Goal: Task Accomplishment & Management: Manage account settings

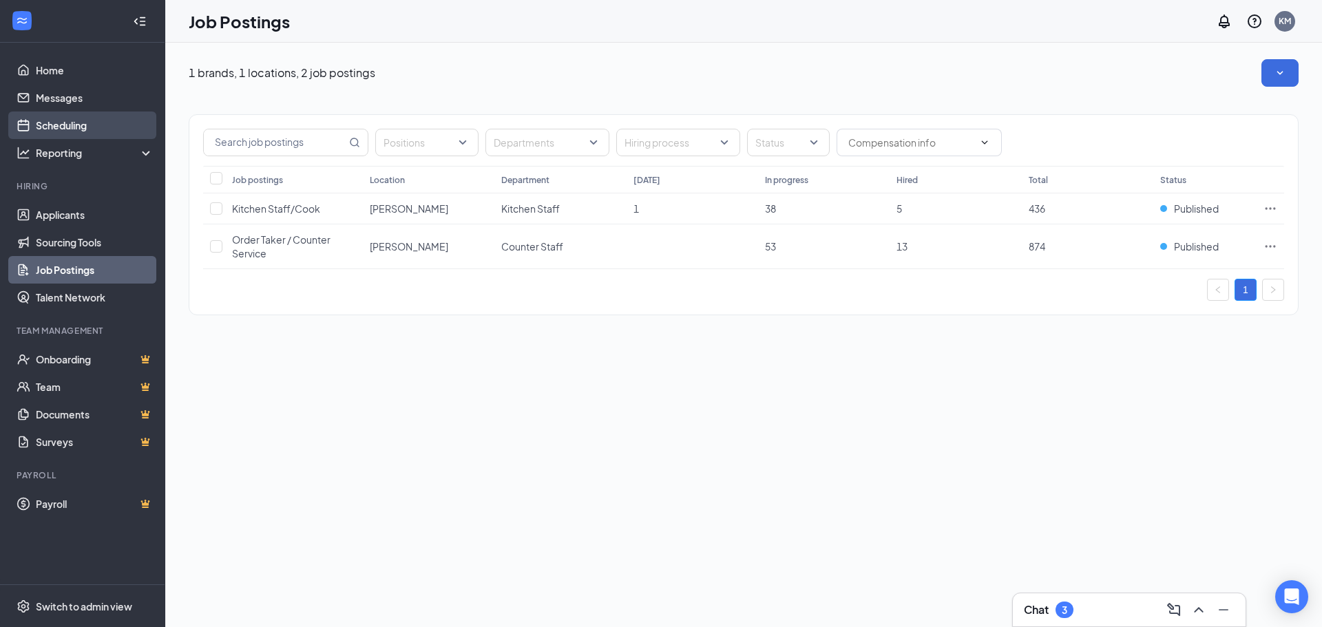
click at [85, 131] on link "Scheduling" at bounding box center [95, 126] width 118 height 28
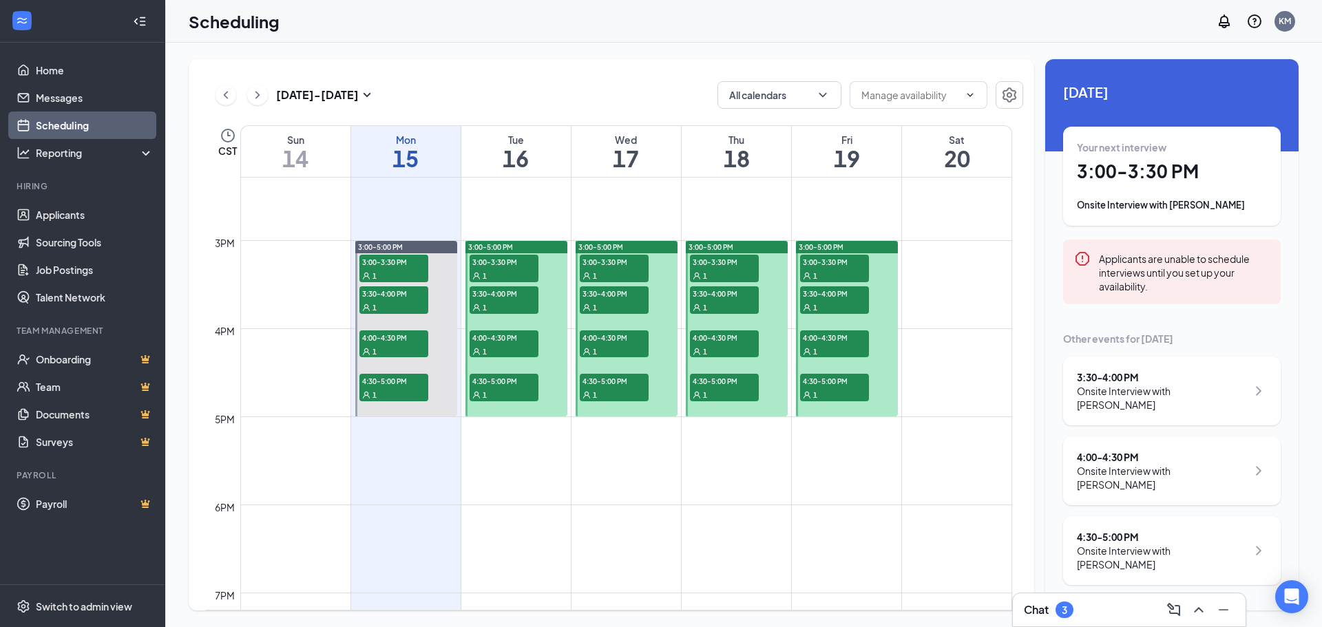
scroll to position [1227, 0]
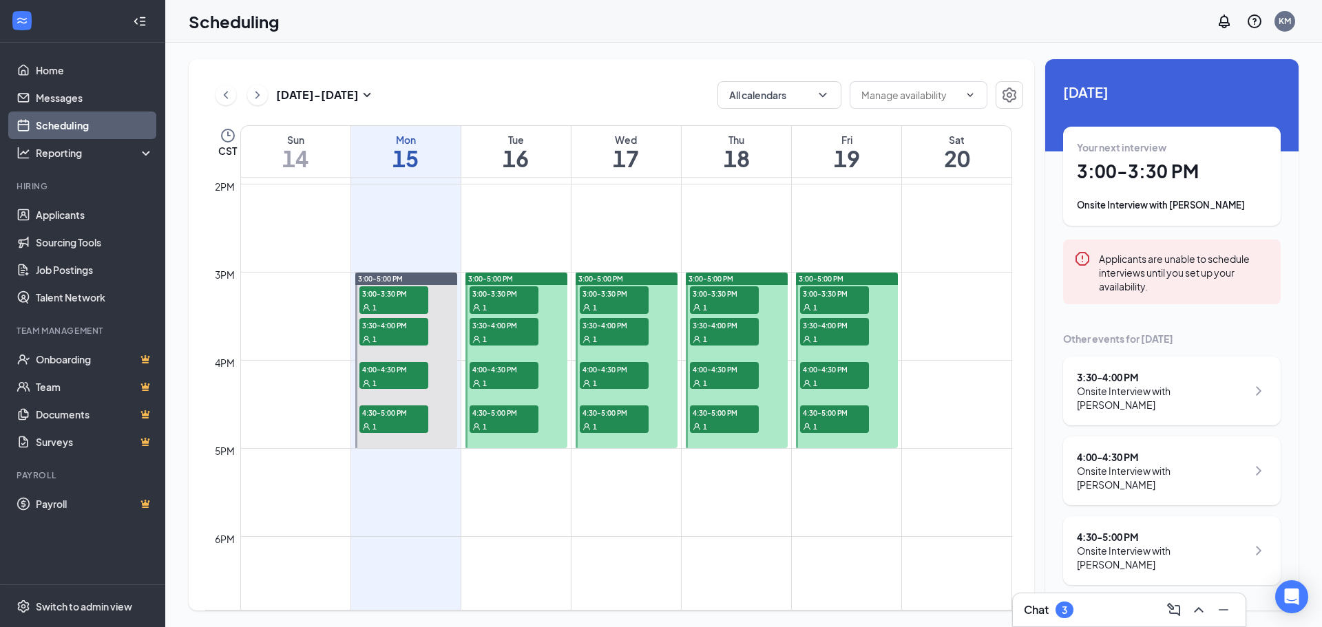
click at [1175, 207] on div "Onsite Interview with [PERSON_NAME]" at bounding box center [1172, 205] width 190 height 14
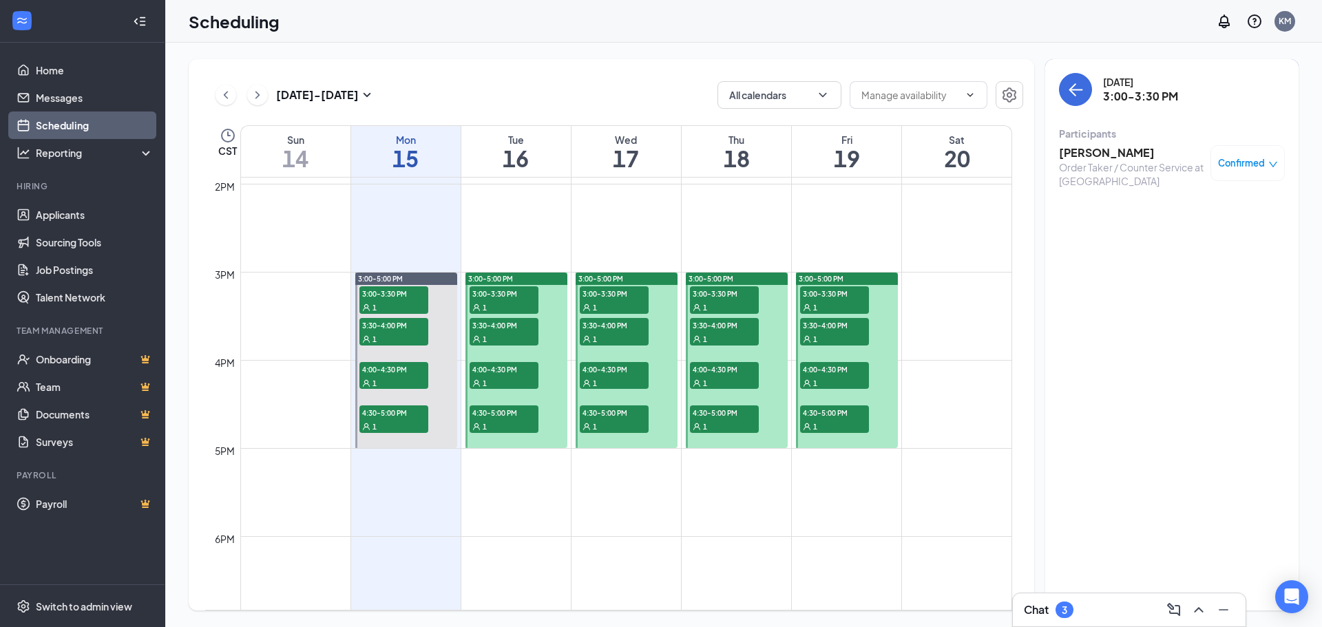
click at [1100, 165] on div "Order Taker / Counter Service at [GEOGRAPHIC_DATA]" at bounding box center [1131, 174] width 145 height 28
click at [1090, 155] on h3 "[PERSON_NAME]" at bounding box center [1131, 152] width 145 height 15
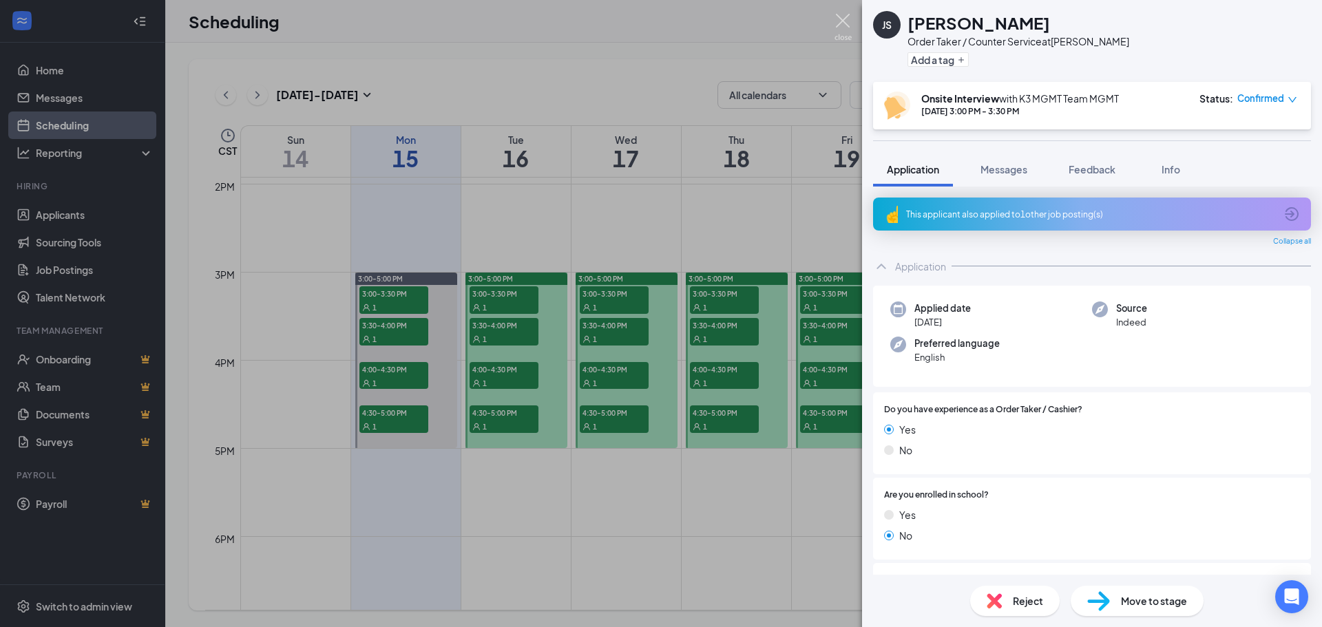
click at [845, 19] on img at bounding box center [842, 27] width 17 height 27
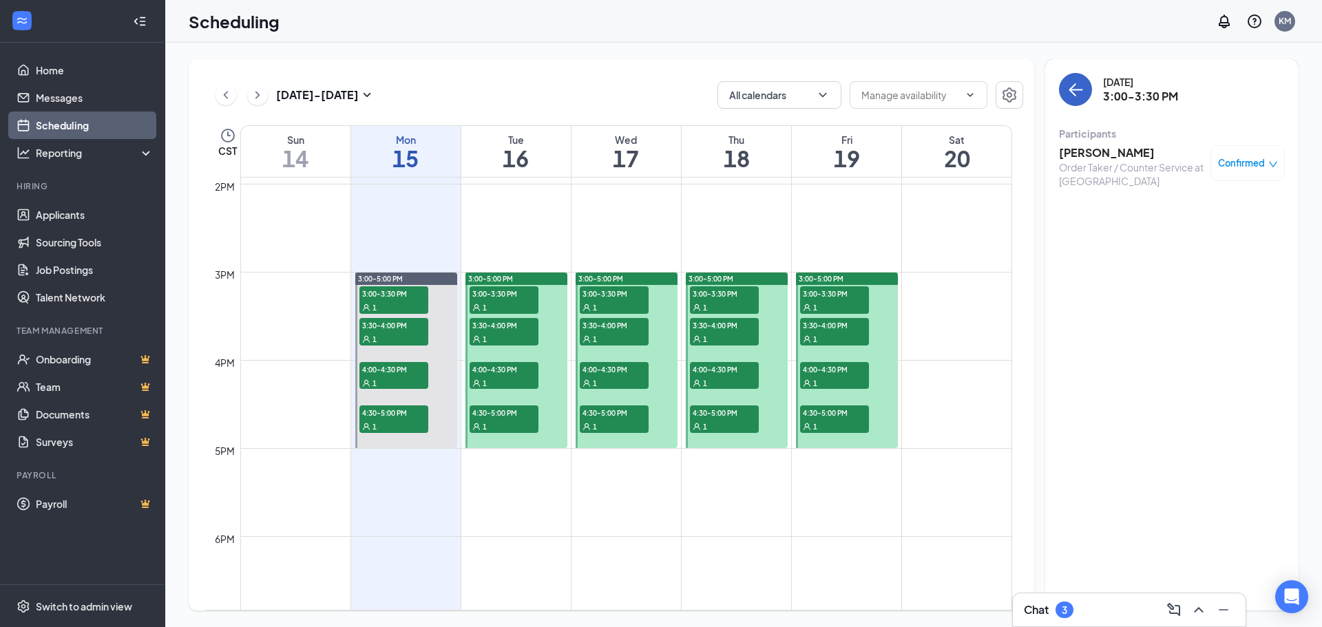
click at [1067, 90] on icon "ArrowLeft" at bounding box center [1075, 89] width 17 height 17
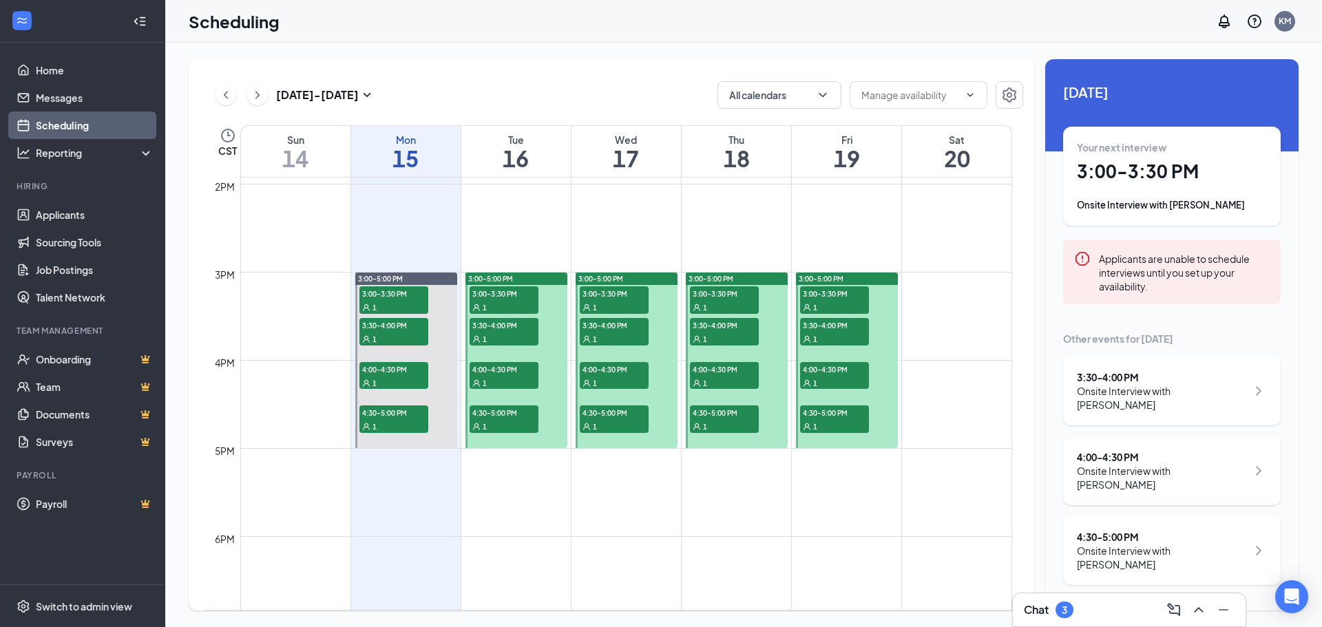
click at [1190, 204] on div "Onsite Interview with [PERSON_NAME]" at bounding box center [1172, 205] width 190 height 14
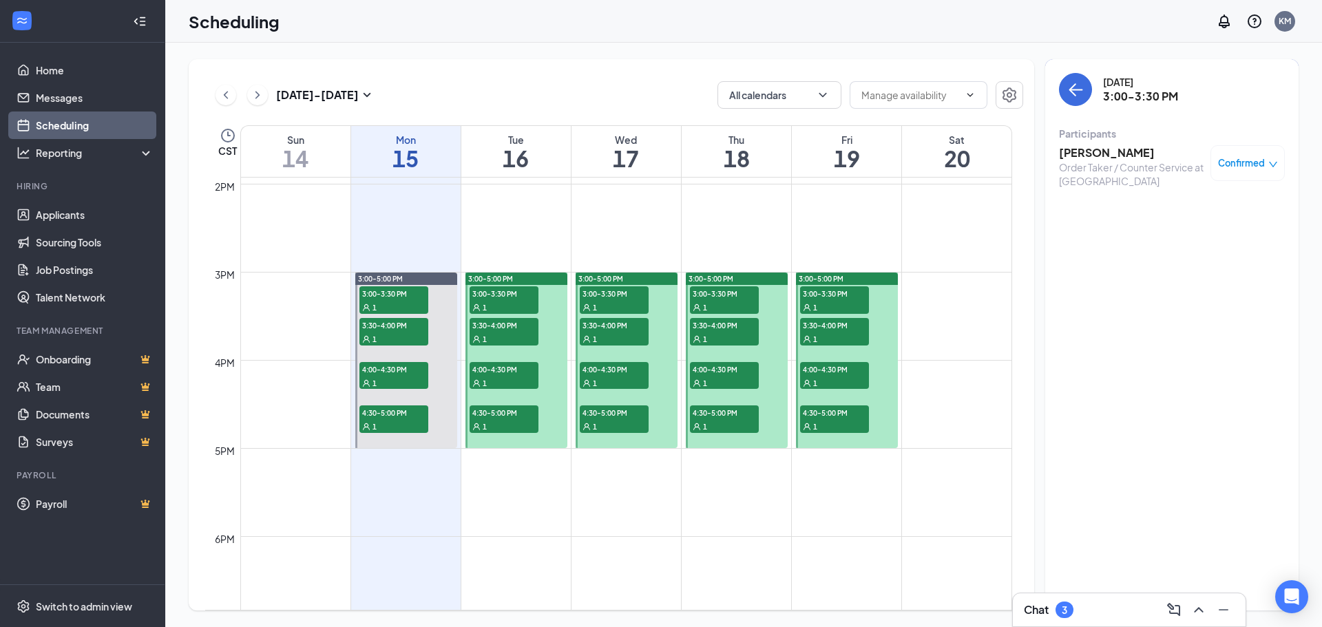
click at [1279, 162] on div "Confirmed" at bounding box center [1247, 163] width 74 height 36
click at [1270, 163] on icon "down" at bounding box center [1273, 165] width 8 height 6
click at [1074, 92] on icon "ArrowLeft" at bounding box center [1075, 89] width 17 height 17
